Goal: Task Accomplishment & Management: Manage account settings

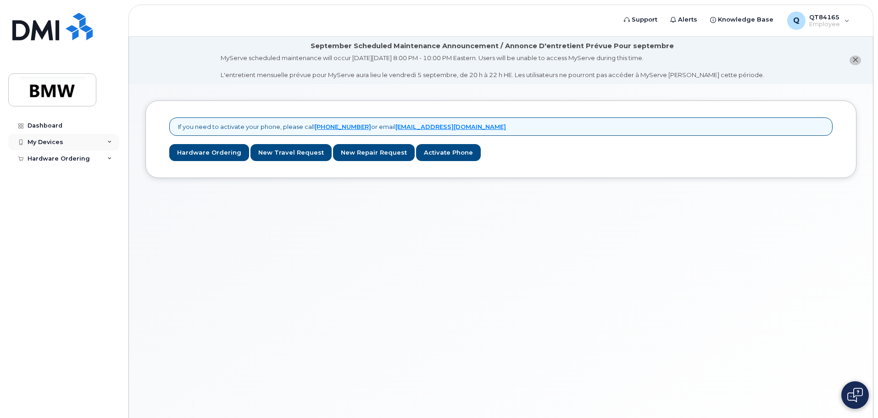
click at [52, 140] on div "My Devices" at bounding box center [46, 142] width 36 height 7
click at [56, 159] on div "Add Device" at bounding box center [50, 159] width 36 height 8
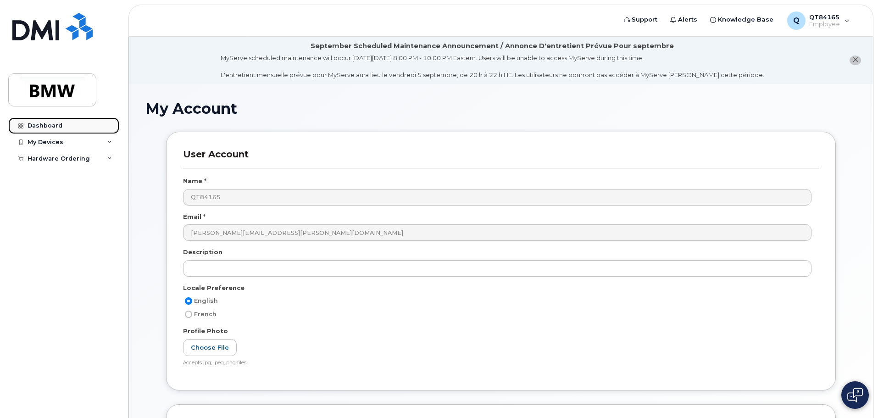
click at [51, 127] on div "Dashboard" at bounding box center [45, 125] width 35 height 7
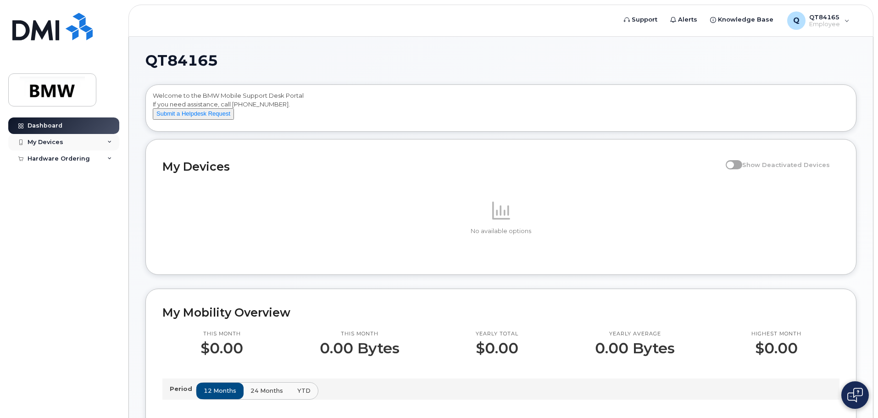
click at [44, 143] on div "My Devices" at bounding box center [46, 142] width 36 height 7
click at [56, 159] on div "Add Device" at bounding box center [50, 159] width 36 height 8
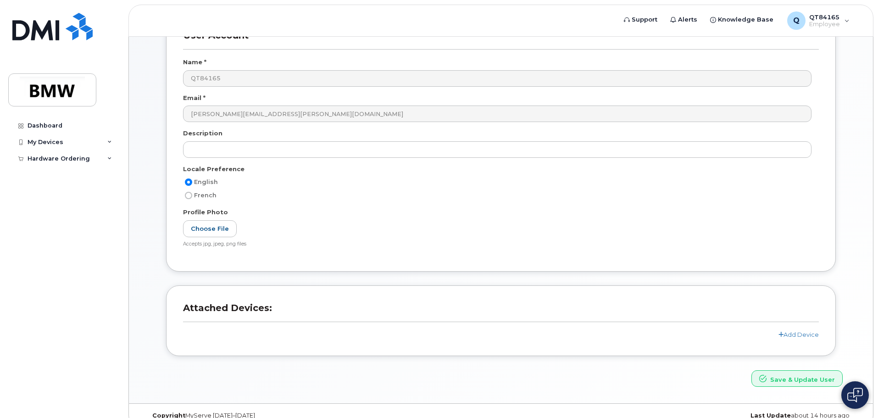
scroll to position [134, 0]
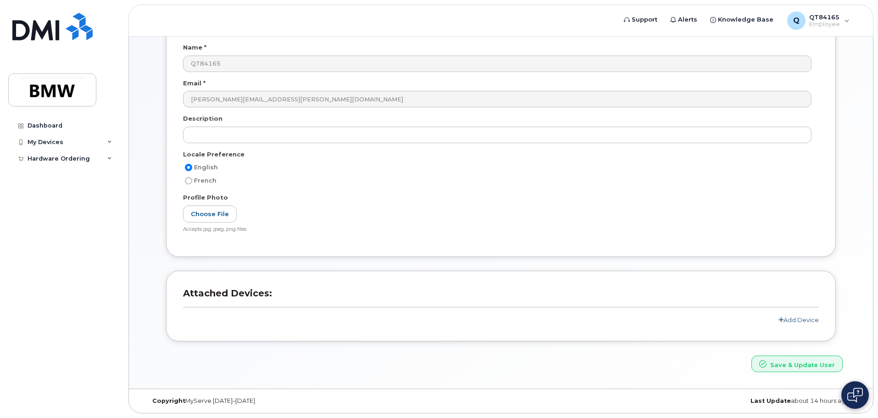
click at [791, 323] on link "Add Device" at bounding box center [799, 319] width 40 height 7
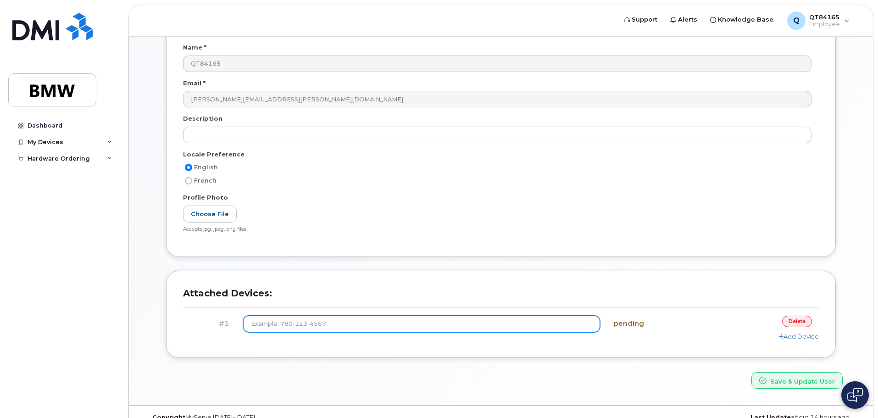
click at [325, 324] on input at bounding box center [421, 324] width 357 height 17
type input "(186) 482-2062"
click at [752, 372] on button "Save & Update User" at bounding box center [797, 380] width 91 height 17
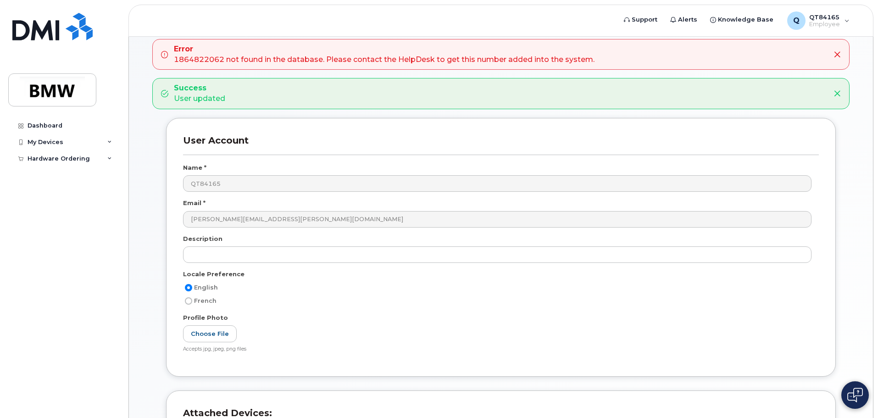
scroll to position [212, 0]
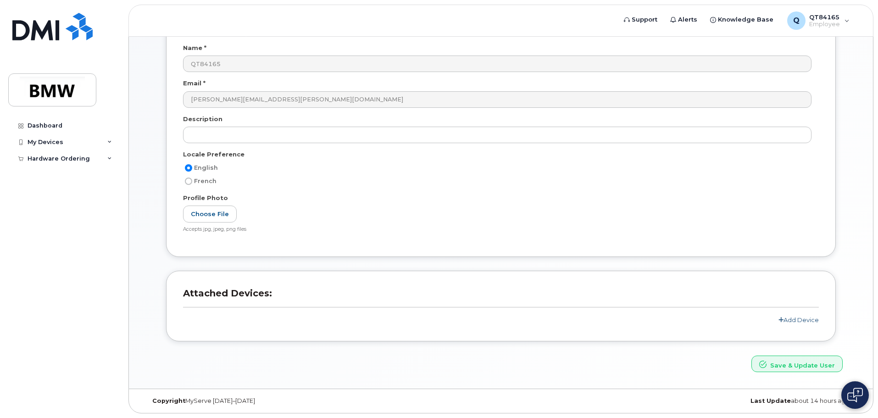
click at [796, 321] on link "Add Device" at bounding box center [799, 319] width 40 height 7
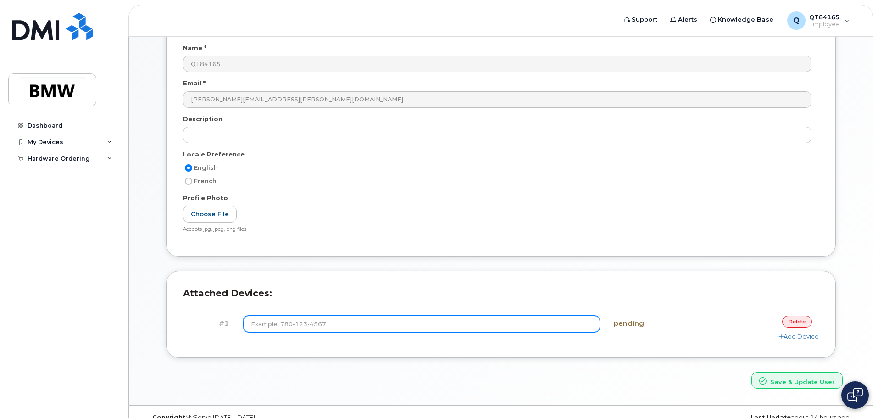
click at [385, 323] on input at bounding box center [421, 324] width 357 height 17
type input "[PHONE_NUMBER]"
click at [752, 372] on button "Save & Update User" at bounding box center [797, 380] width 91 height 17
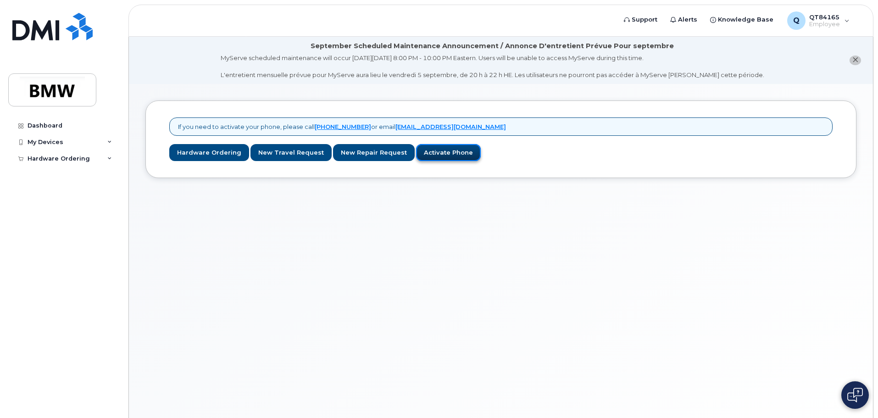
click at [427, 155] on link "Activate Phone" at bounding box center [448, 152] width 65 height 17
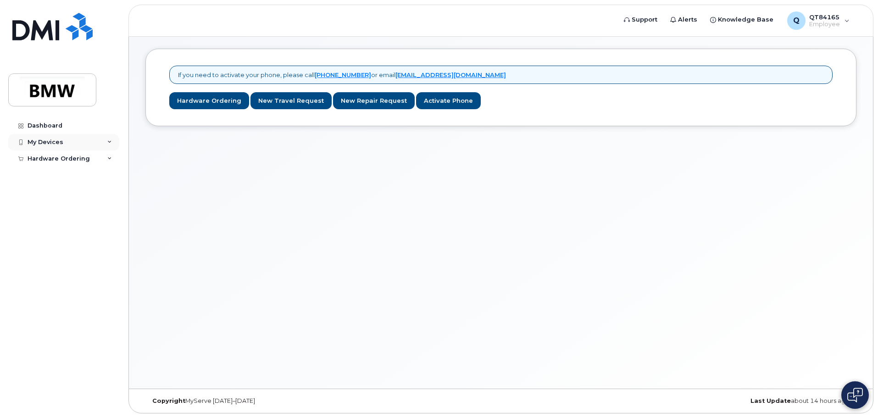
click at [50, 142] on div "My Devices" at bounding box center [46, 142] width 36 height 7
click at [56, 160] on div "Add Device" at bounding box center [50, 159] width 36 height 8
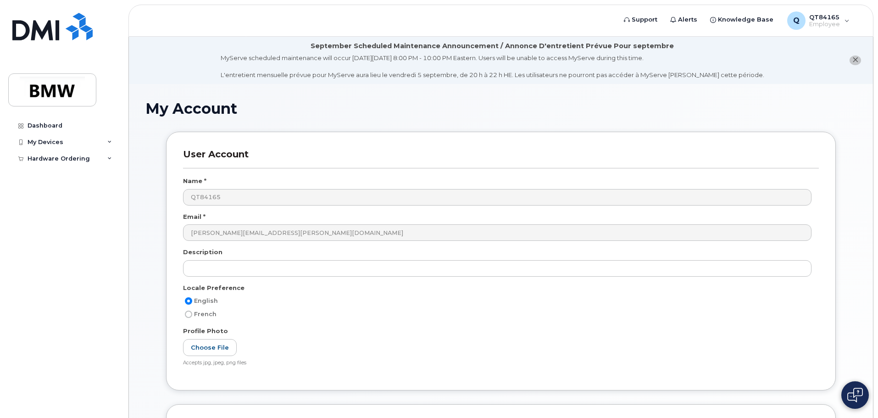
scroll to position [174, 0]
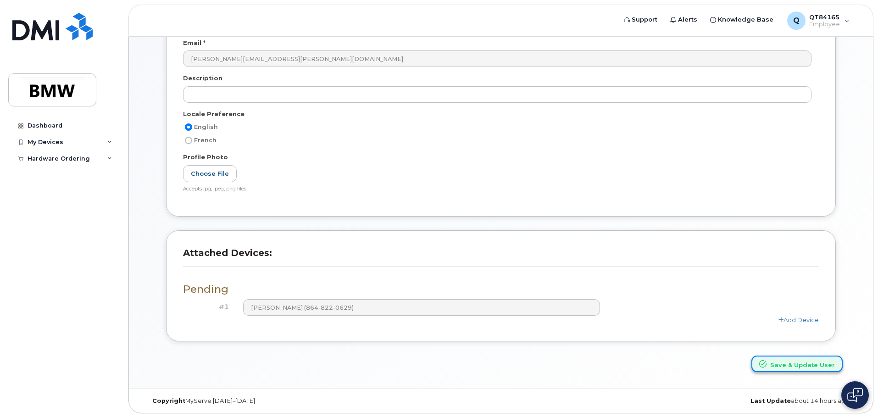
click at [786, 367] on button "Save & Update User" at bounding box center [797, 364] width 91 height 17
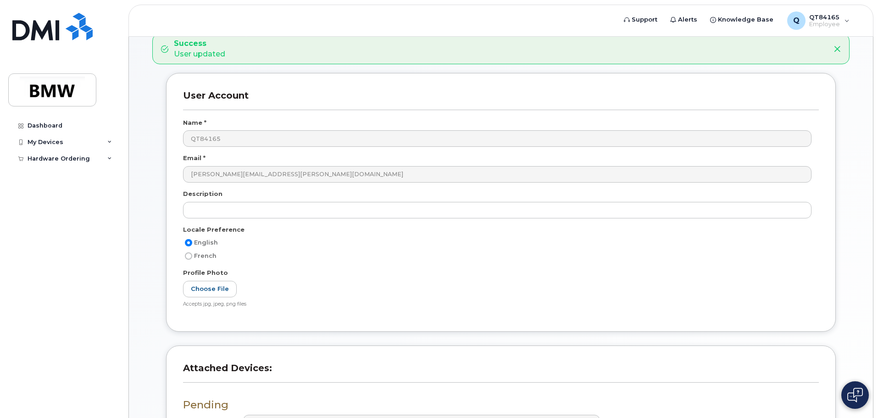
scroll to position [184, 0]
